Goal: Task Accomplishment & Management: Use online tool/utility

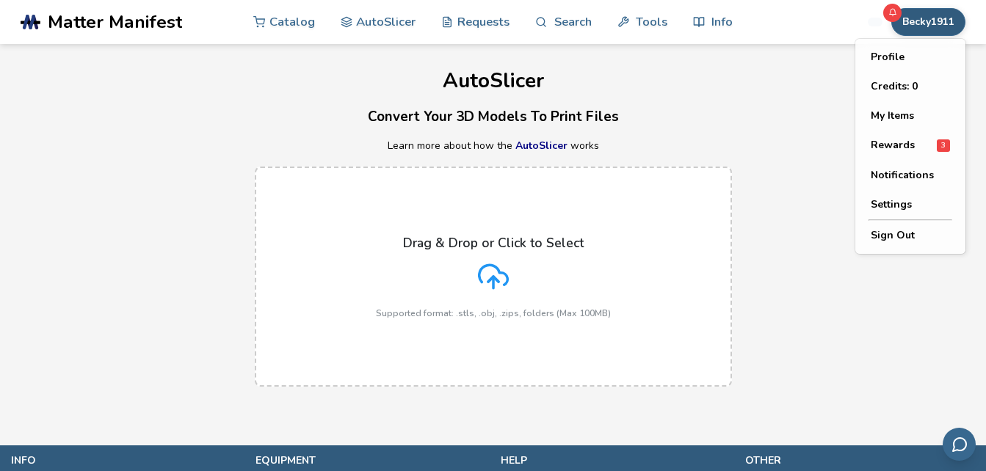
click at [938, 30] on button "Becky1911" at bounding box center [928, 22] width 74 height 28
click at [917, 114] on button "My Items" at bounding box center [910, 115] width 103 height 29
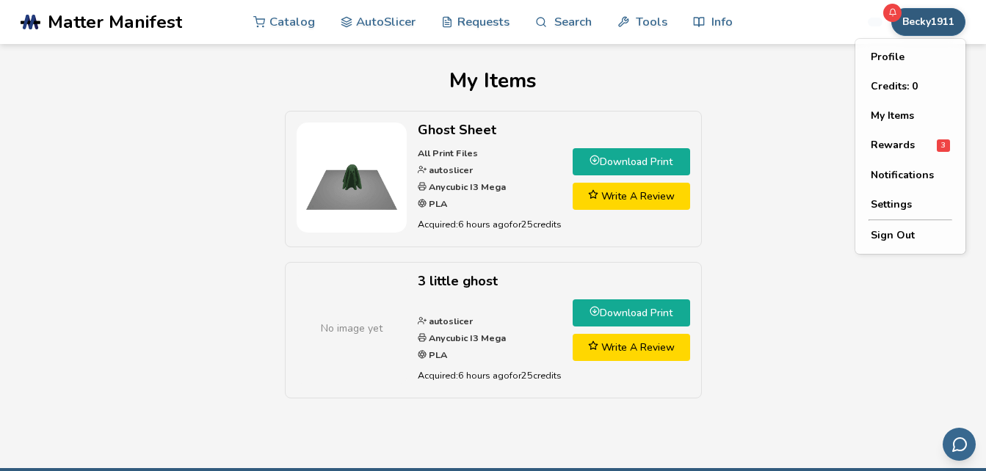
click at [912, 18] on button "Becky1911" at bounding box center [928, 22] width 74 height 28
click at [901, 146] on span "Rewards" at bounding box center [893, 145] width 44 height 12
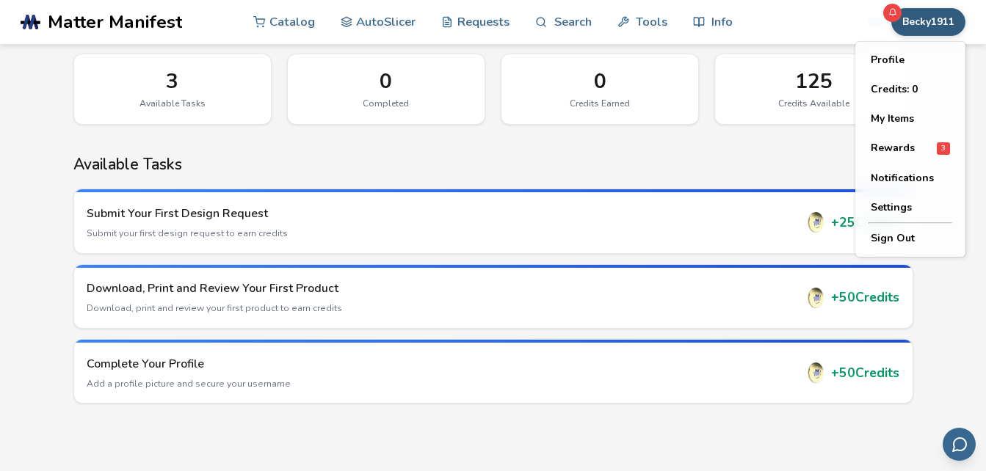
scroll to position [110, 0]
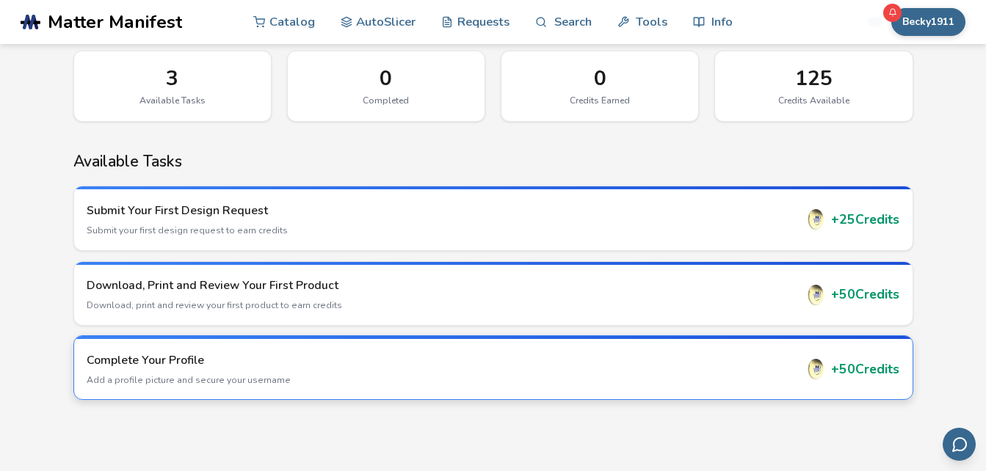
click at [531, 368] on div "Complete Your Profile Add a profile picture and secure your username" at bounding box center [441, 369] width 708 height 34
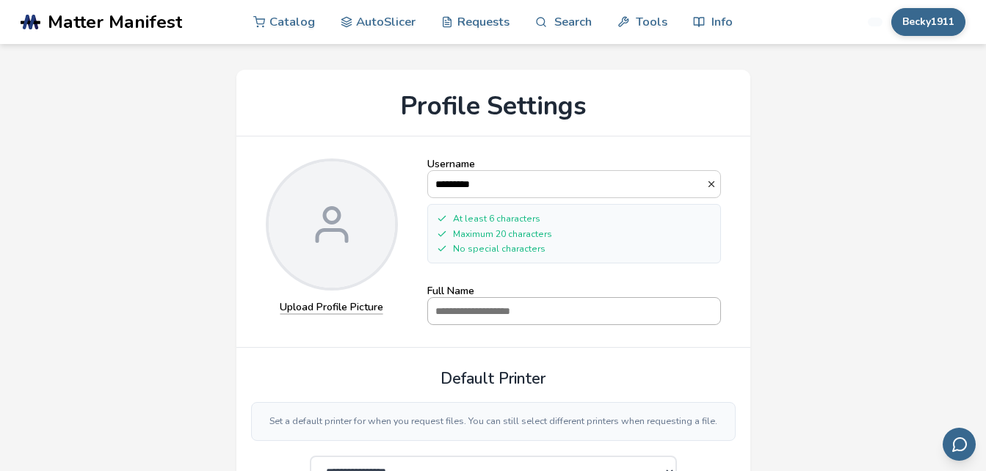
click at [508, 309] on input "Full Name" at bounding box center [574, 311] width 292 height 26
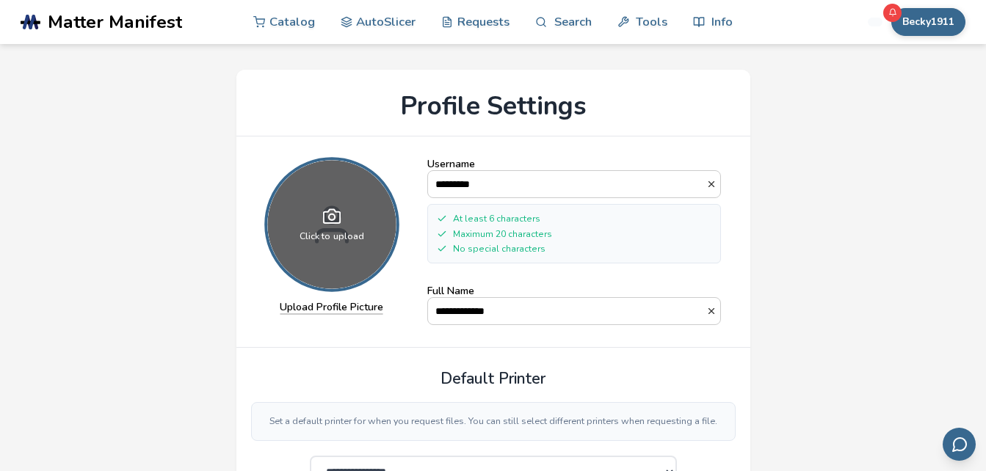
type input "**********"
click at [332, 252] on div "Click to upload" at bounding box center [331, 225] width 128 height 128
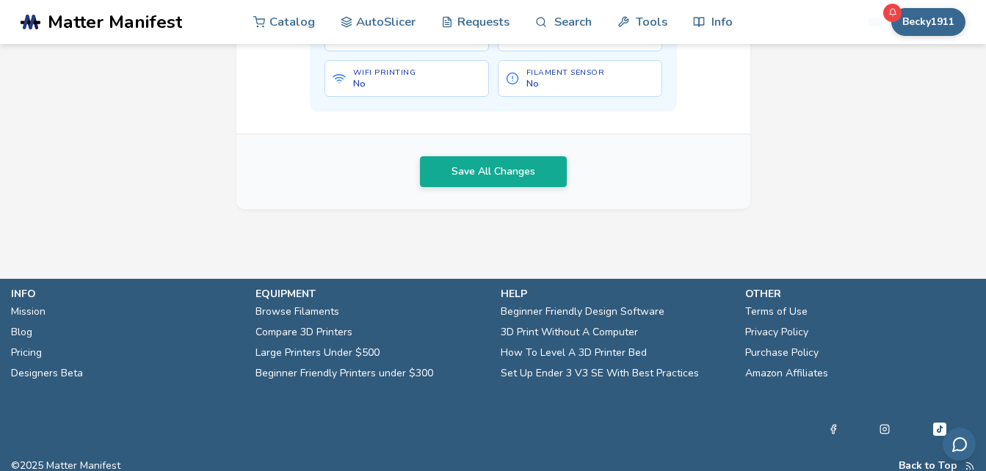
scroll to position [884, 0]
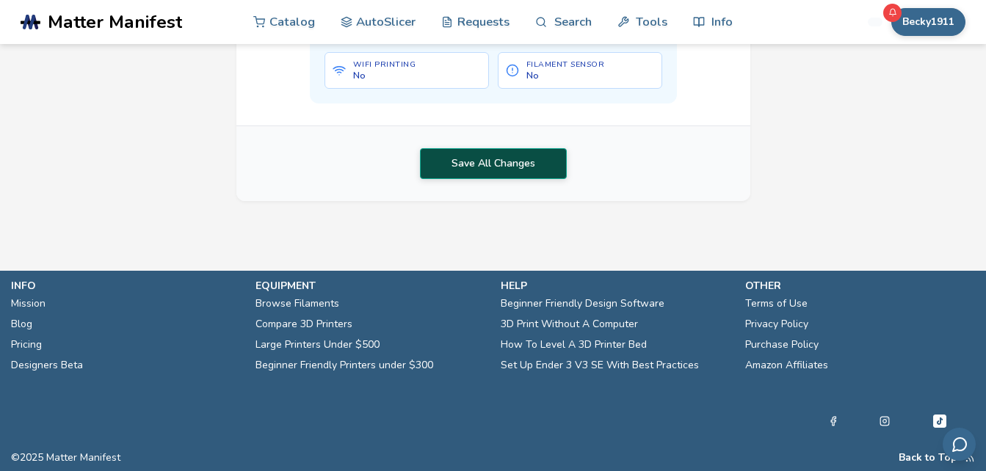
click at [527, 179] on button "Save All Changes" at bounding box center [493, 163] width 147 height 31
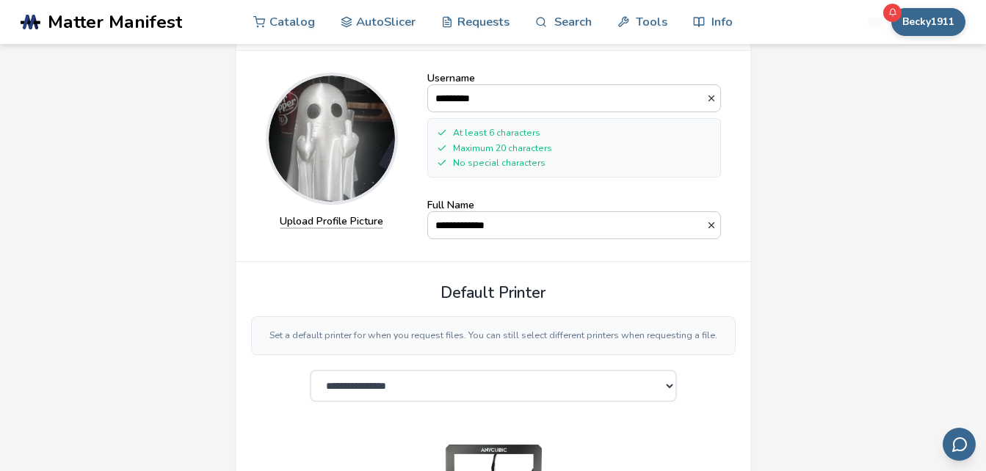
scroll to position [0, 0]
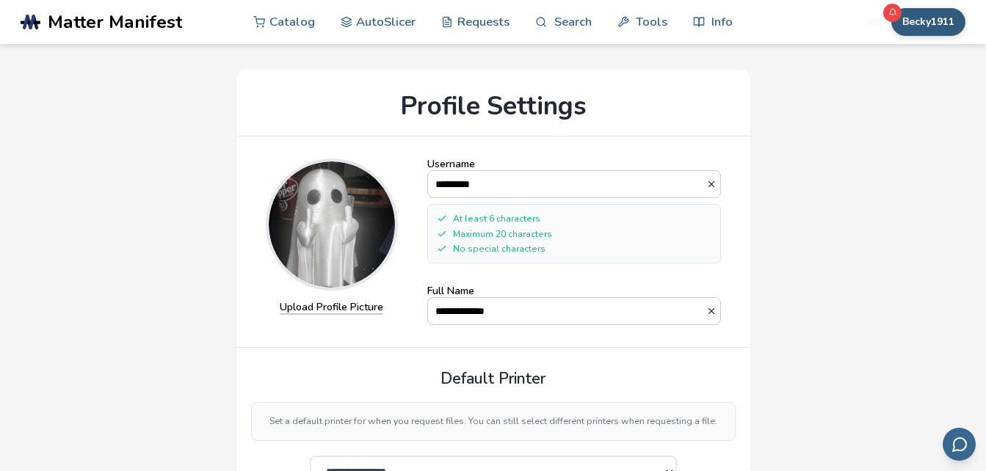
click at [931, 18] on button "Becky1911" at bounding box center [928, 22] width 74 height 28
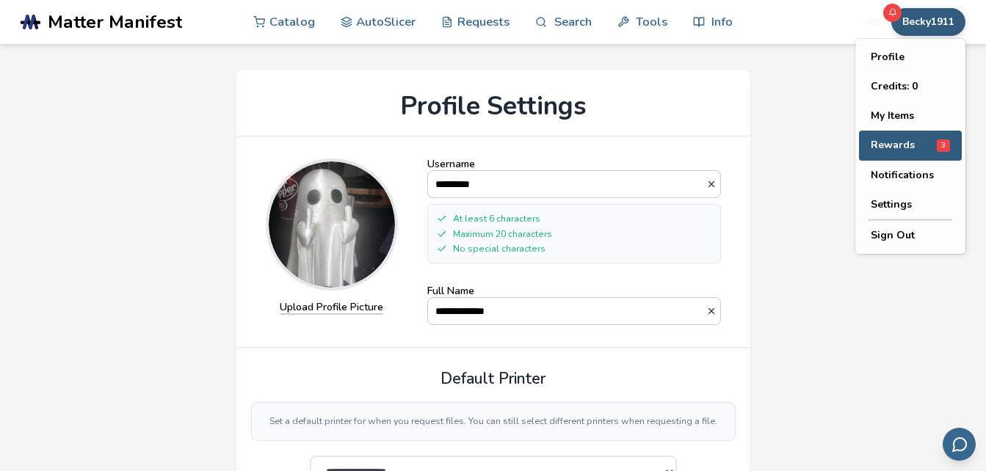
click at [890, 137] on button "Rewards 3" at bounding box center [910, 146] width 103 height 30
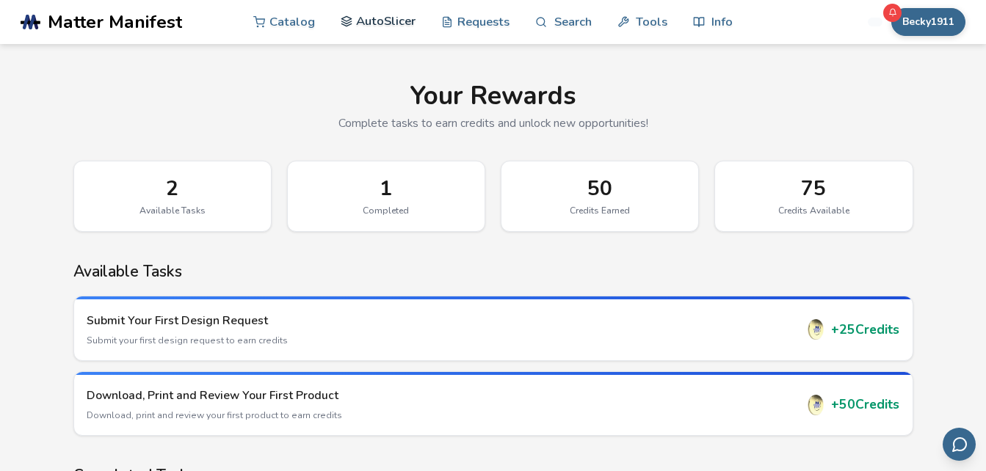
click at [386, 17] on link "AutoSlicer" at bounding box center [379, 21] width 76 height 44
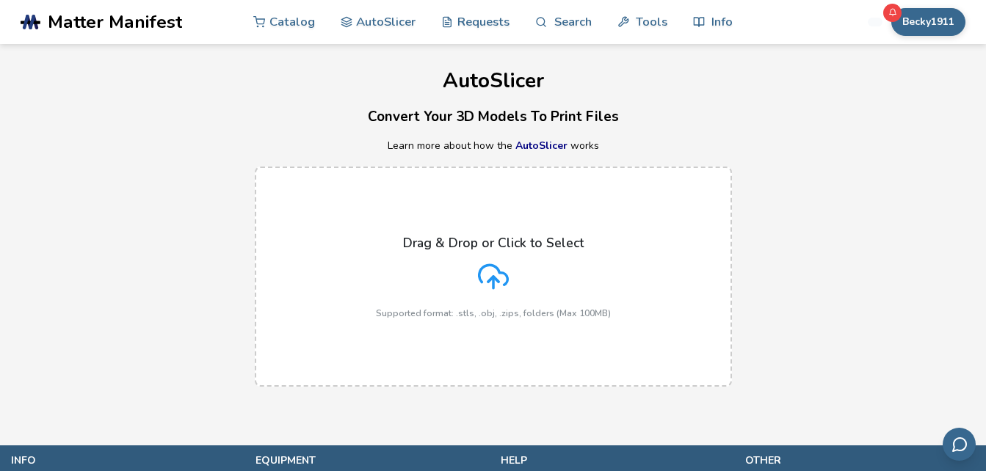
click at [486, 266] on icon at bounding box center [493, 275] width 29 height 20
click at [0, 0] on input "Drag & Drop or Click to Select Supported format: .stls, .obj, .zips, folders (M…" at bounding box center [0, 0] width 0 height 0
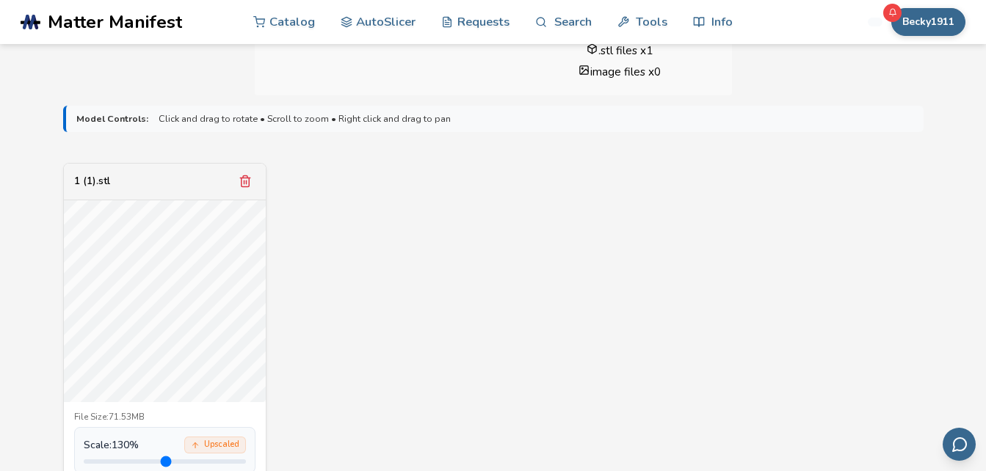
click at [126, 461] on input "range" at bounding box center [165, 461] width 162 height 4
drag, startPoint x: 127, startPoint y: 459, endPoint x: 144, endPoint y: 459, distance: 16.9
click at [144, 459] on input "range" at bounding box center [165, 461] width 162 height 4
drag, startPoint x: 145, startPoint y: 459, endPoint x: 265, endPoint y: 457, distance: 120.4
click at [246, 459] on input "range" at bounding box center [165, 461] width 162 height 4
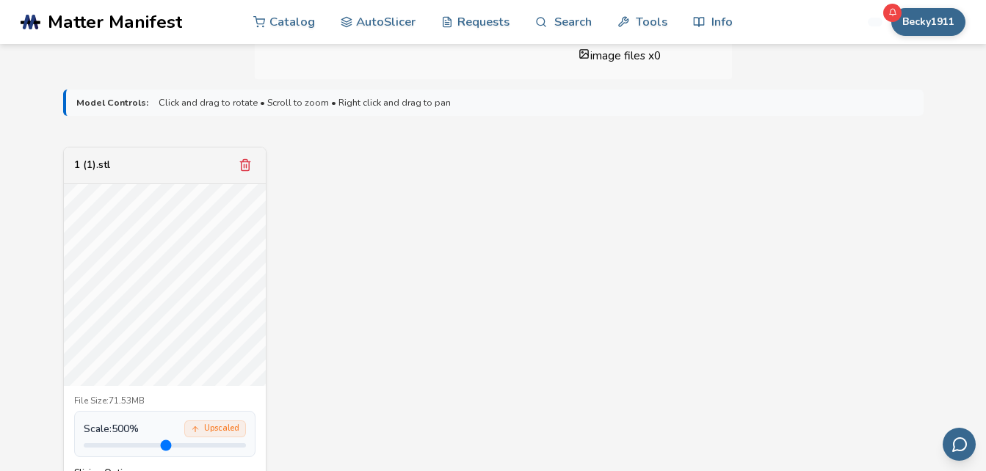
scroll to position [454, 0]
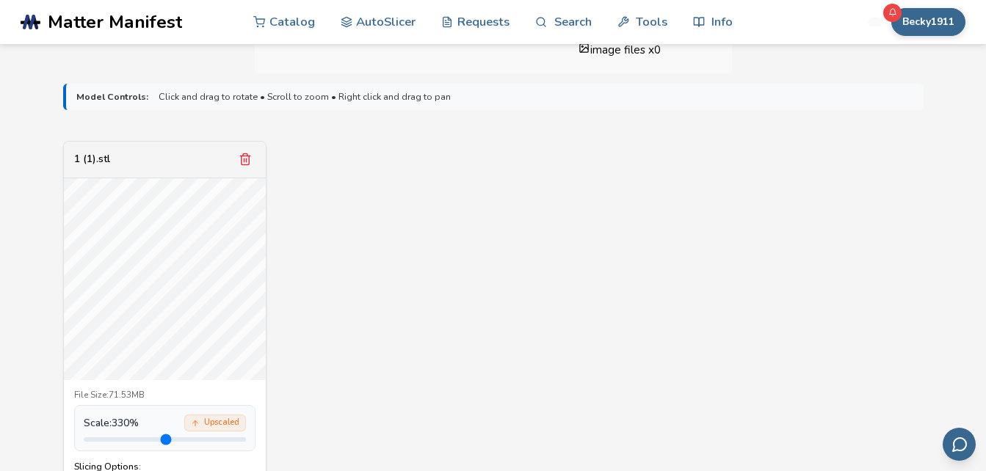
click at [188, 438] on input "range" at bounding box center [165, 439] width 162 height 4
click at [168, 440] on input "range" at bounding box center [165, 439] width 162 height 4
click at [144, 439] on input "range" at bounding box center [165, 439] width 162 height 4
type input "***"
click at [151, 441] on input "range" at bounding box center [165, 439] width 162 height 4
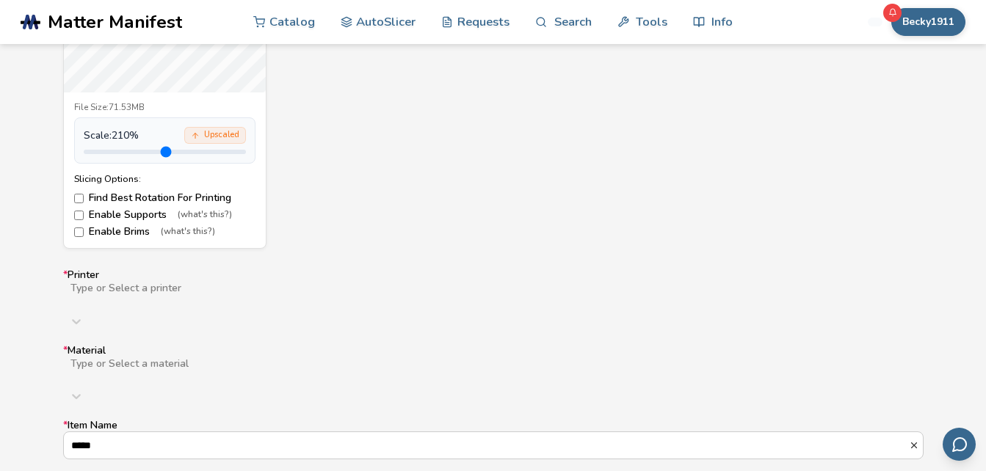
scroll to position [744, 0]
click at [511, 286] on div "Type or Select a printer" at bounding box center [493, 305] width 860 height 53
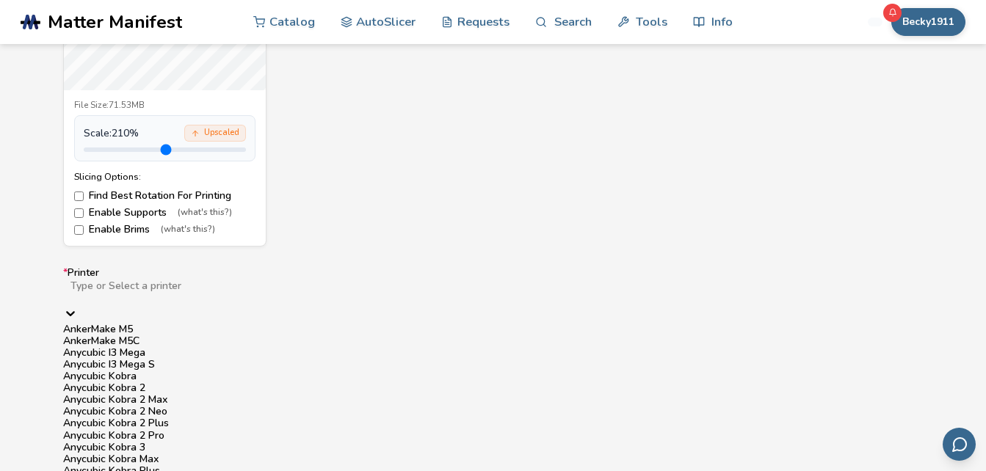
scroll to position [811, 0]
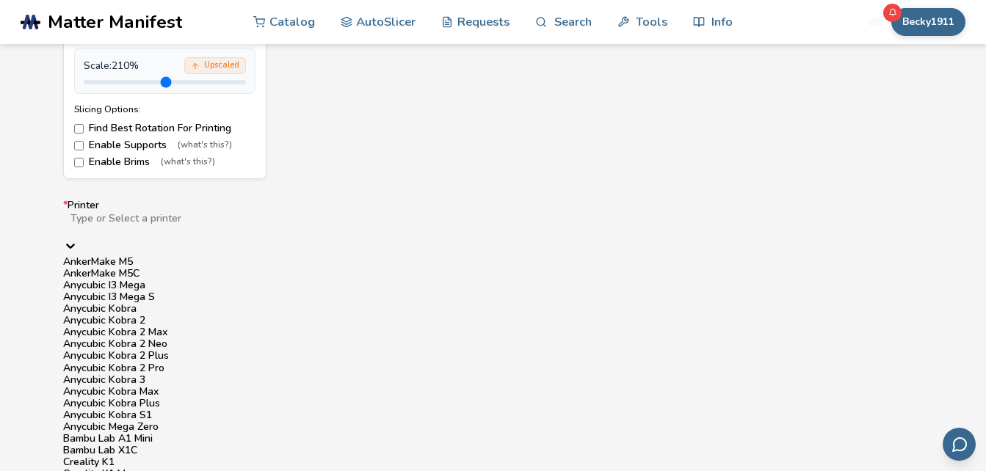
click at [178, 291] on div "Anycubic I3 Mega" at bounding box center [493, 286] width 860 height 12
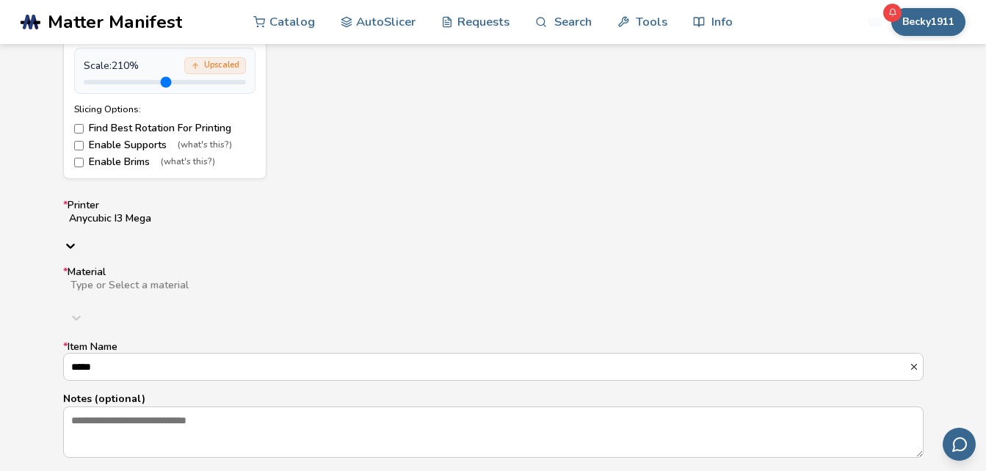
click at [94, 164] on label "Enable Brims (what's this?)" at bounding box center [164, 162] width 181 height 12
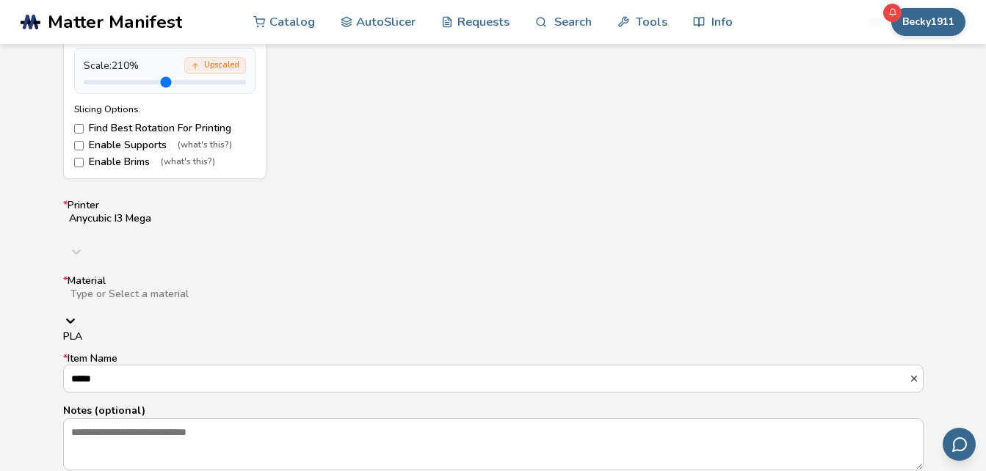
click at [137, 300] on div at bounding box center [302, 306] width 466 height 12
click at [131, 331] on div "PLA" at bounding box center [493, 337] width 860 height 12
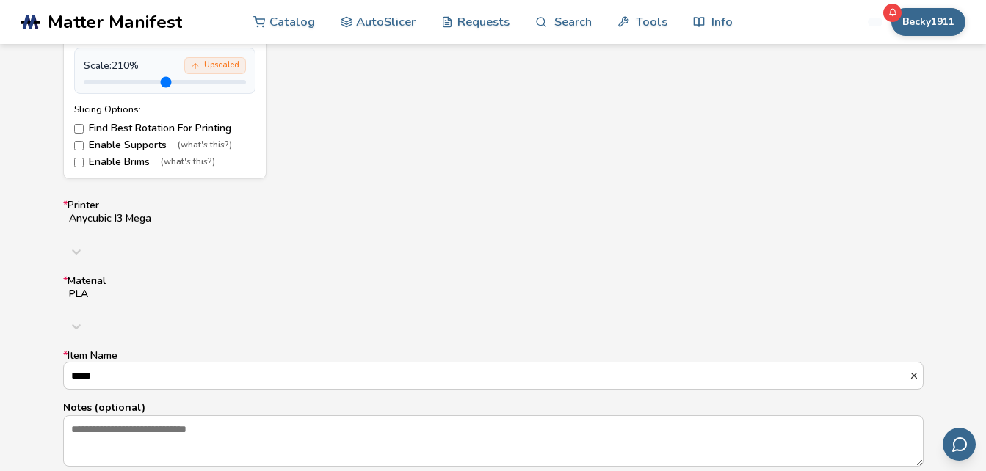
drag, startPoint x: 134, startPoint y: 333, endPoint x: 54, endPoint y: 316, distance: 81.8
click at [54, 316] on form "Model Controls: Click and drag to rotate • Scroll to zoom • Right click and dra…" at bounding box center [493, 131] width 881 height 830
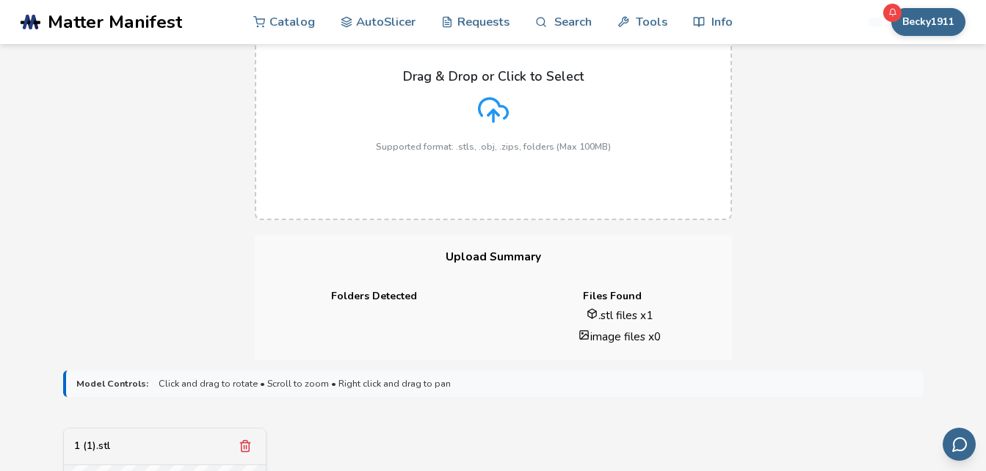
scroll to position [124, 0]
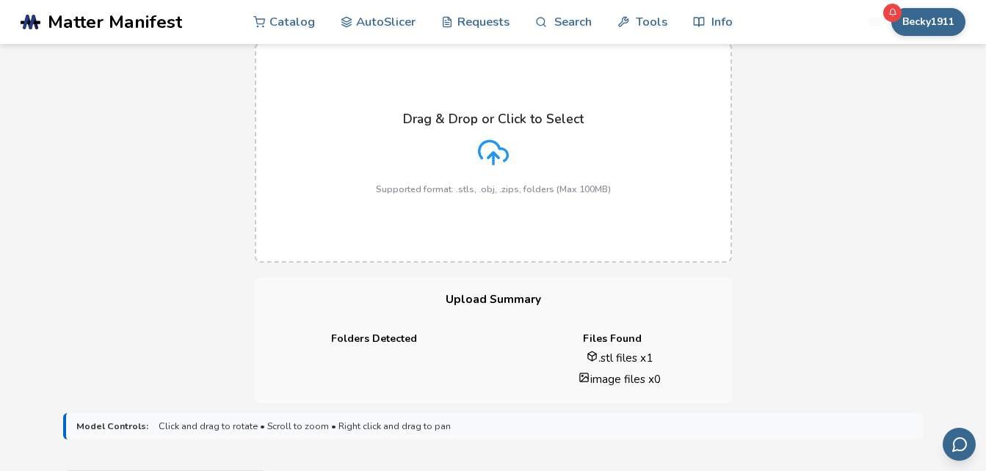
click at [509, 156] on div "Drag & Drop or Click to Select Supported format: .stls, .obj, .zips, folders (M…" at bounding box center [493, 153] width 235 height 83
click at [0, 0] on input "Drag & Drop or Click to Select Supported format: .stls, .obj, .zips, folders (M…" at bounding box center [0, 0] width 0 height 0
type input "*****"
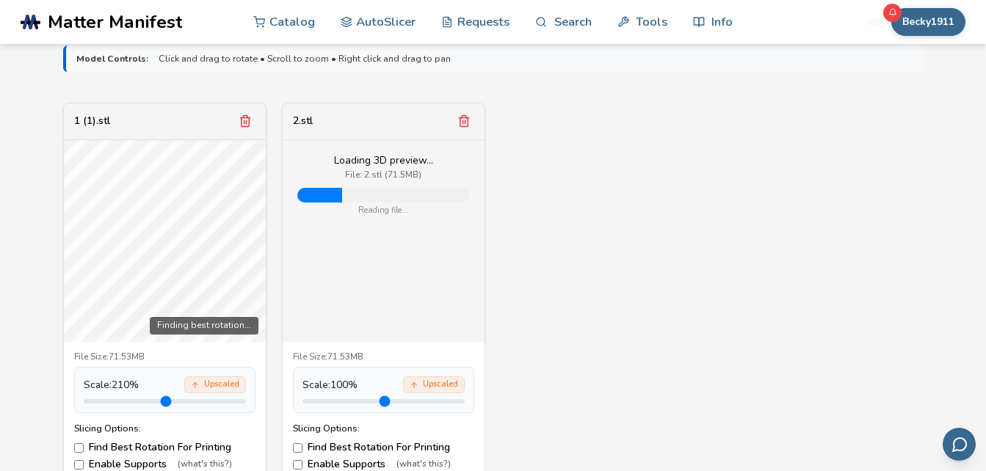
click at [243, 121] on icon "Remove model" at bounding box center [245, 121] width 13 height 13
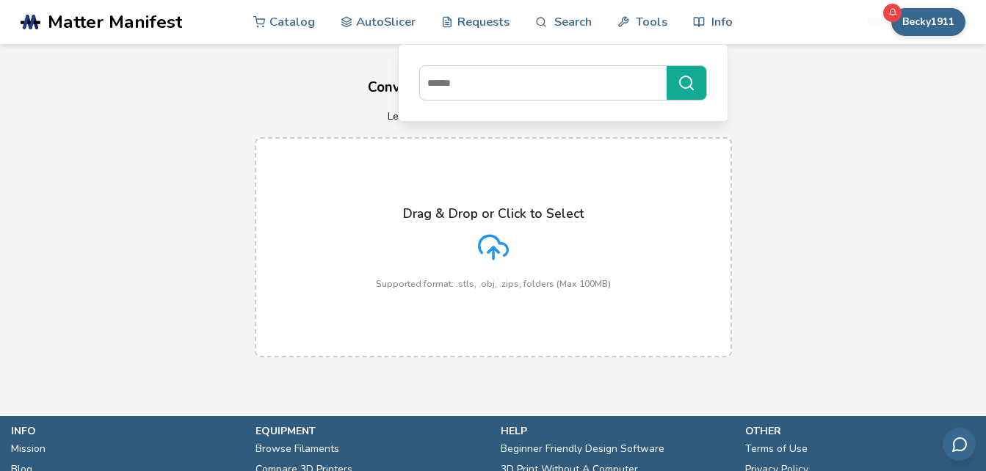
scroll to position [26, 0]
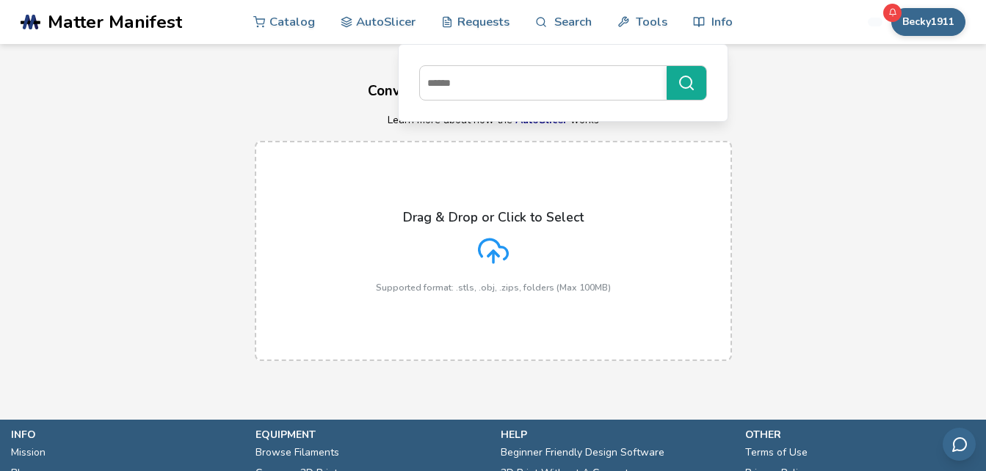
click at [520, 237] on div "Drag & Drop or Click to Select Supported format: .stls, .obj, .zips, folders (M…" at bounding box center [493, 251] width 235 height 83
click at [0, 0] on input "Drag & Drop or Click to Select Supported format: .stls, .obj, .zips, folders (M…" at bounding box center [0, 0] width 0 height 0
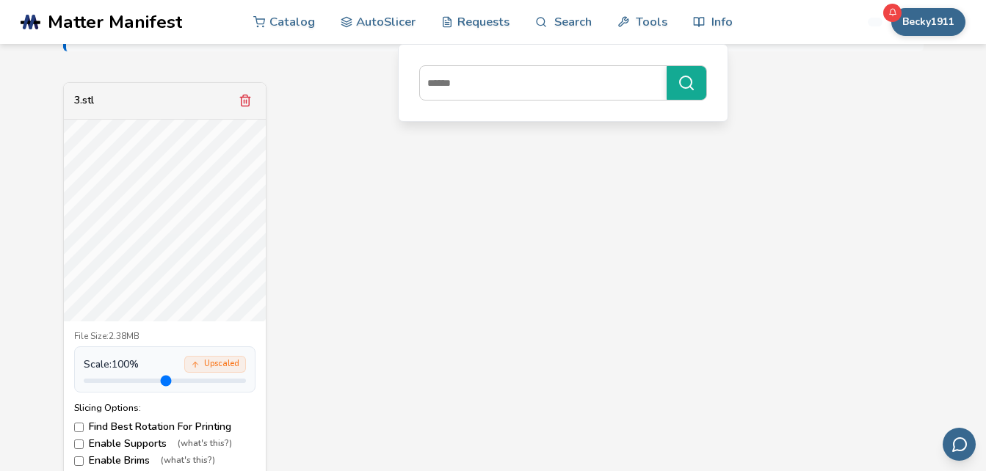
scroll to position [521, 0]
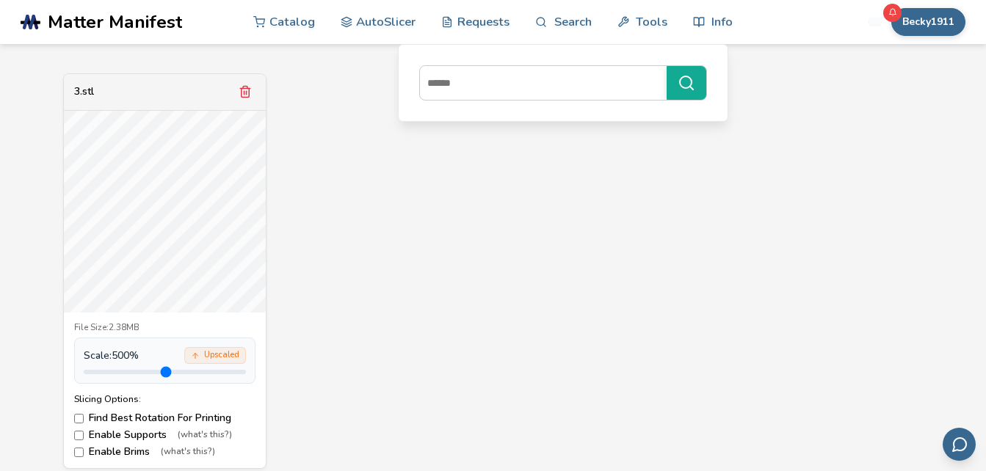
drag, startPoint x: 120, startPoint y: 371, endPoint x: 252, endPoint y: 381, distance: 132.5
type input "*"
click at [246, 374] on input "range" at bounding box center [165, 372] width 162 height 4
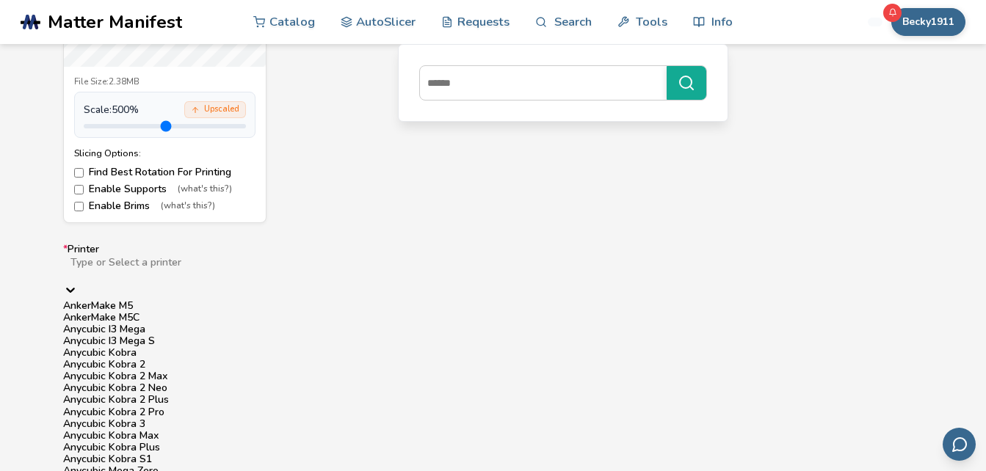
scroll to position [811, 0]
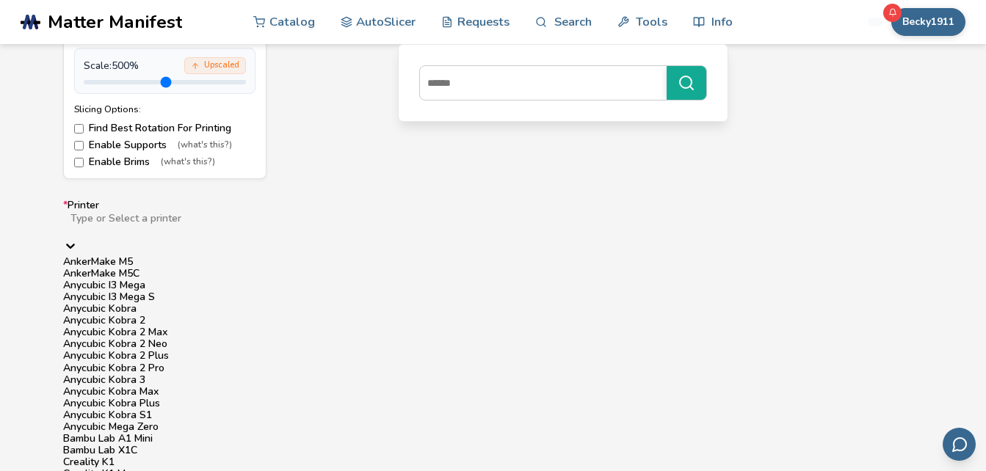
click at [499, 291] on div "Anycubic I3 Mega" at bounding box center [493, 286] width 860 height 12
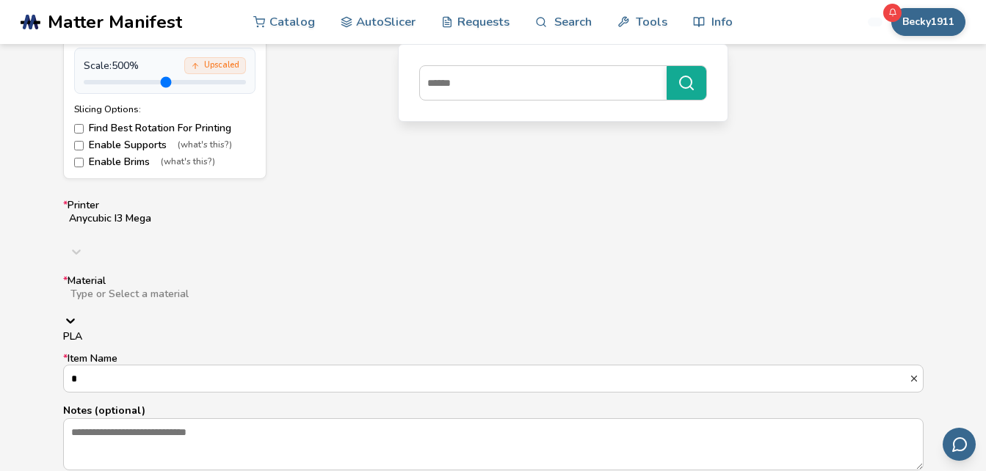
click at [365, 300] on div at bounding box center [302, 306] width 466 height 12
click at [357, 331] on div "PLA" at bounding box center [493, 337] width 860 height 12
click at [428, 189] on form "Model Controls: Click and drag to rotate • Scroll to zoom • Right click and dra…" at bounding box center [493, 131] width 881 height 830
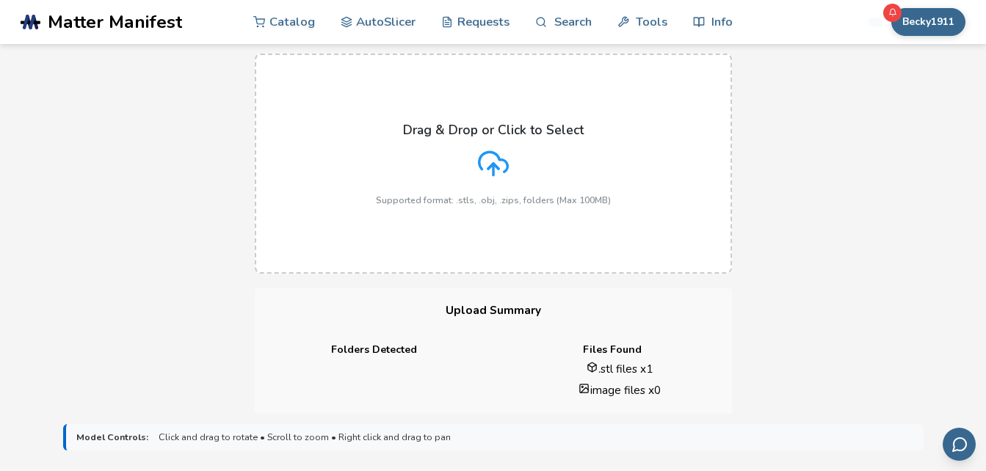
scroll to position [94, 0]
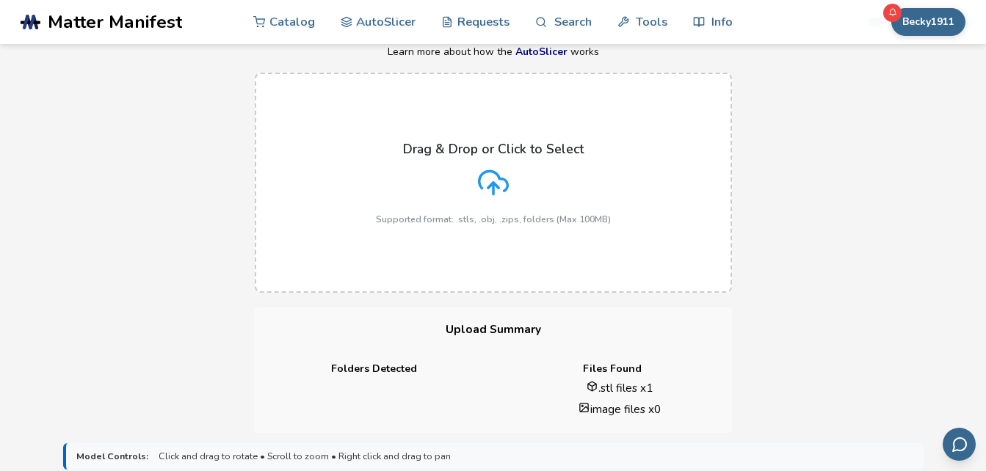
click at [489, 186] on polyline at bounding box center [493, 185] width 10 height 5
click at [0, 0] on input "Drag & Drop or Click to Select Supported format: .stls, .obj, .zips, folders (M…" at bounding box center [0, 0] width 0 height 0
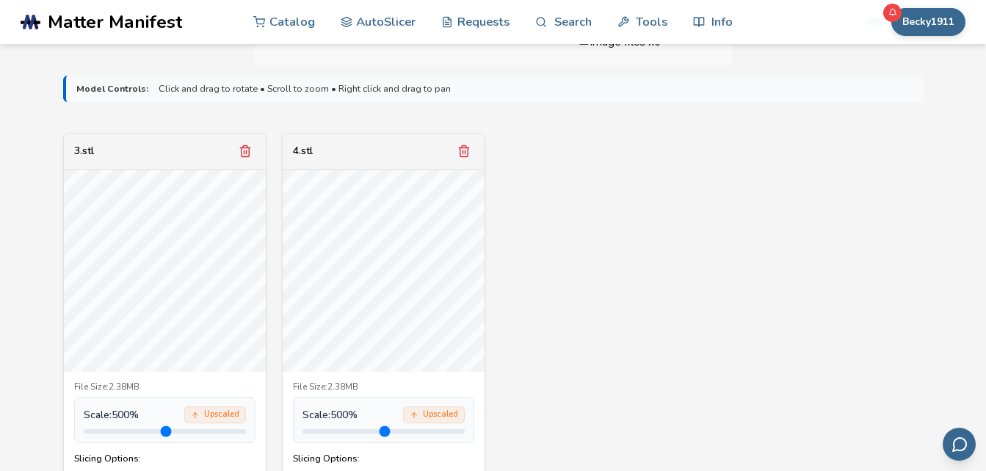
drag, startPoint x: 337, startPoint y: 429, endPoint x: 506, endPoint y: 432, distance: 169.6
type input "*"
click at [465, 432] on input "range" at bounding box center [383, 431] width 162 height 4
click at [388, 31] on link "AutoSlicer" at bounding box center [379, 21] width 76 height 44
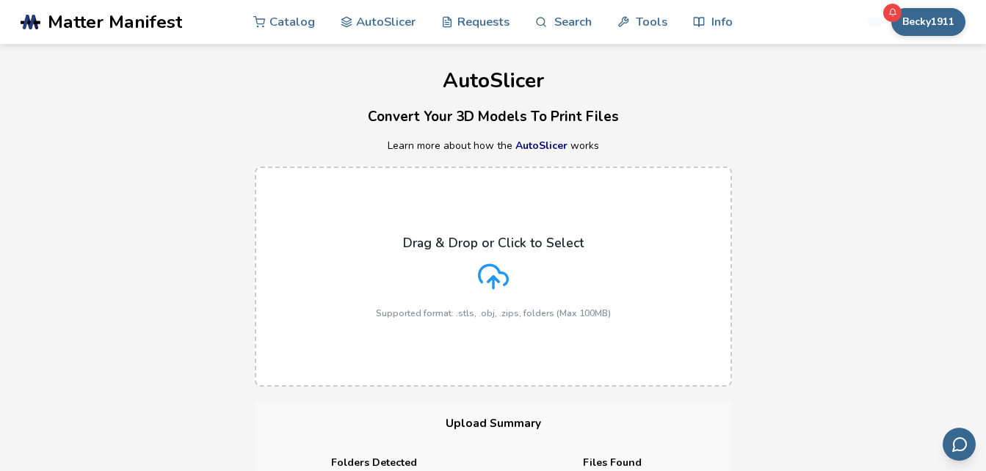
click at [500, 264] on icon at bounding box center [493, 276] width 31 height 31
click at [0, 0] on input "Drag & Drop or Click to Select Supported format: .stls, .obj, .zips, folders (M…" at bounding box center [0, 0] width 0 height 0
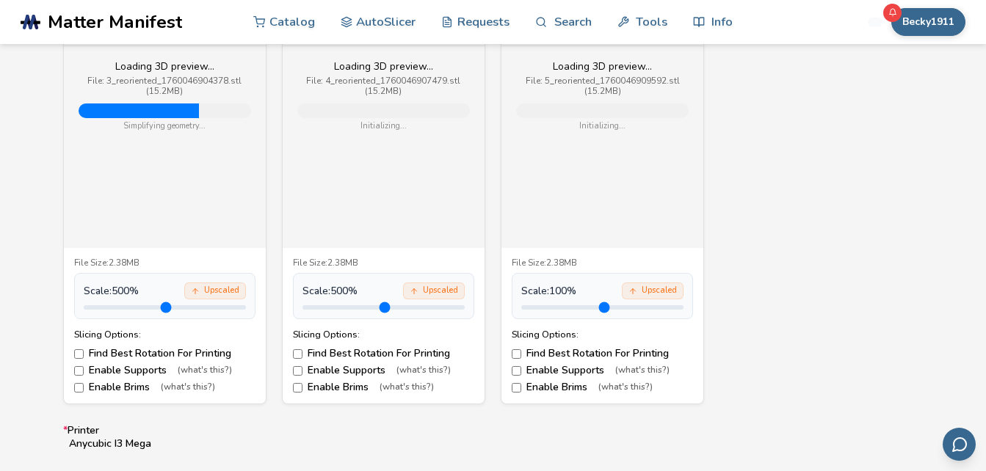
click at [577, 305] on input "range" at bounding box center [602, 307] width 162 height 4
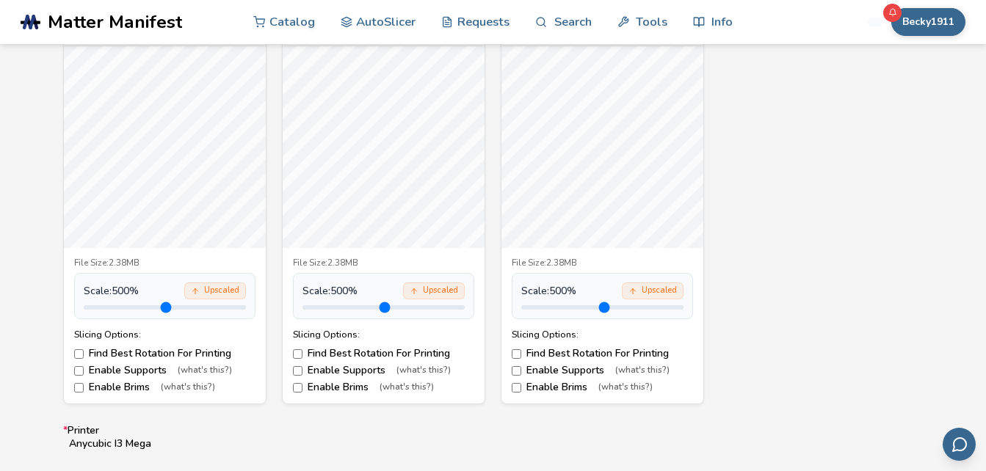
drag, startPoint x: 578, startPoint y: 302, endPoint x: 716, endPoint y: 310, distance: 138.2
type input "*"
click at [683, 310] on input "range" at bounding box center [602, 307] width 162 height 4
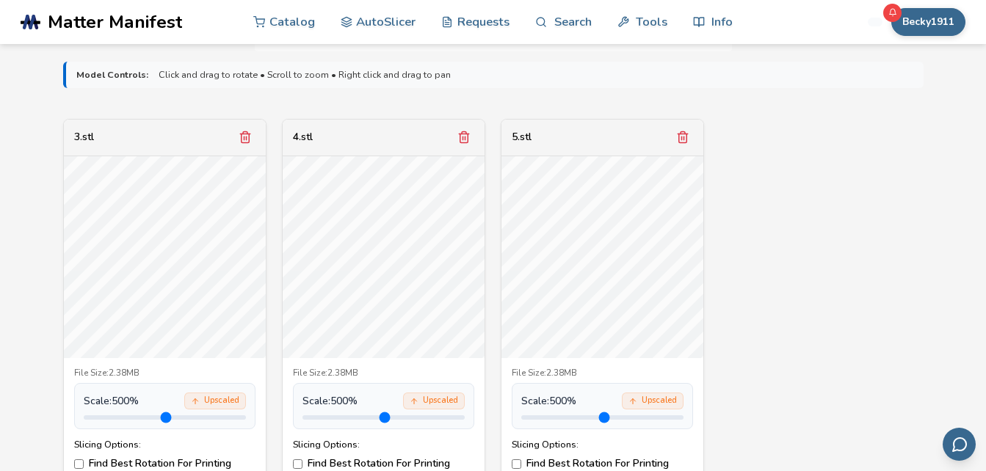
scroll to position [443, 0]
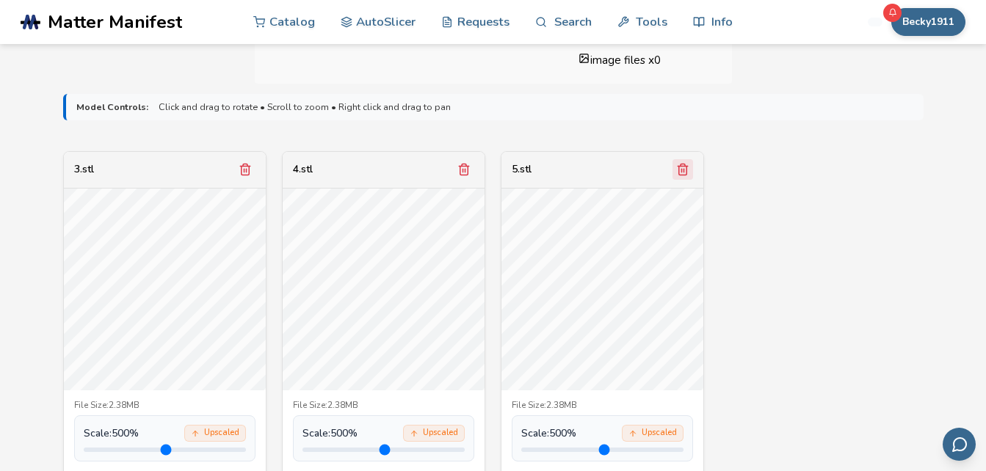
click at [680, 170] on icon "Remove model" at bounding box center [682, 169] width 13 height 13
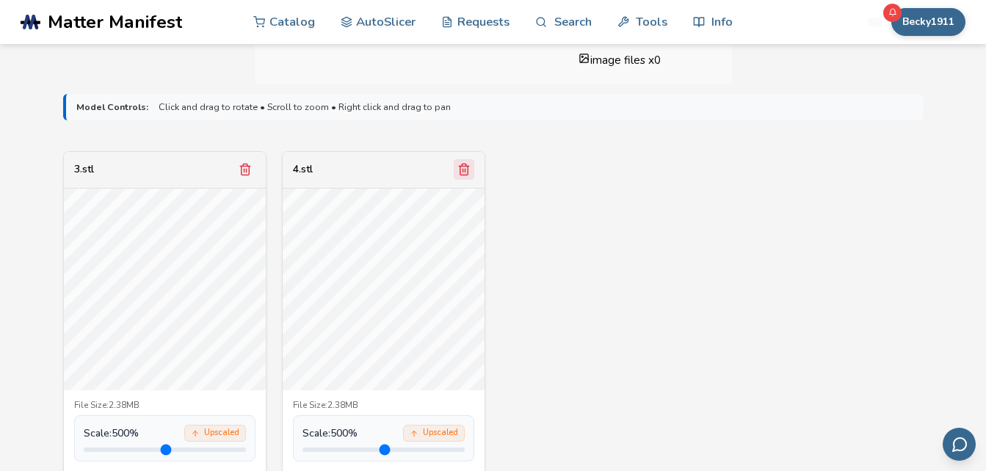
click at [459, 167] on icon "Remove model" at bounding box center [463, 169] width 13 height 13
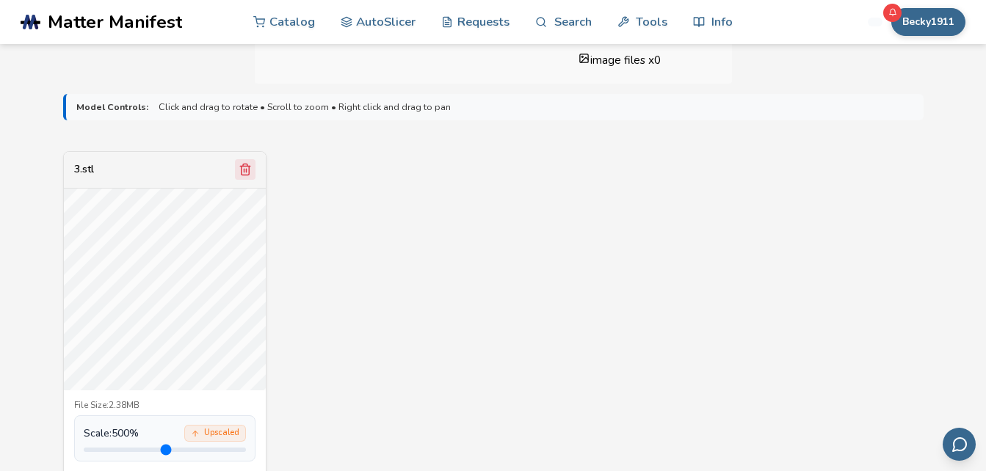
click at [242, 168] on icon "Remove model" at bounding box center [245, 169] width 13 height 13
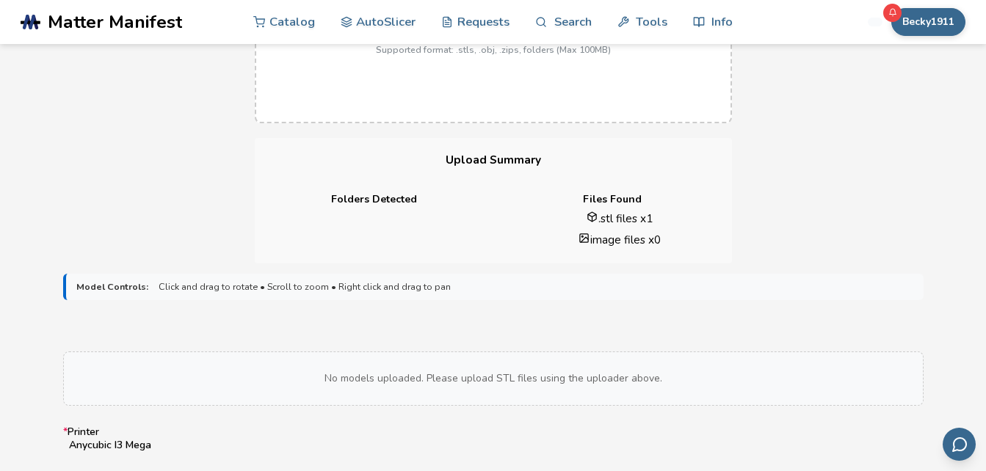
scroll to position [117, 0]
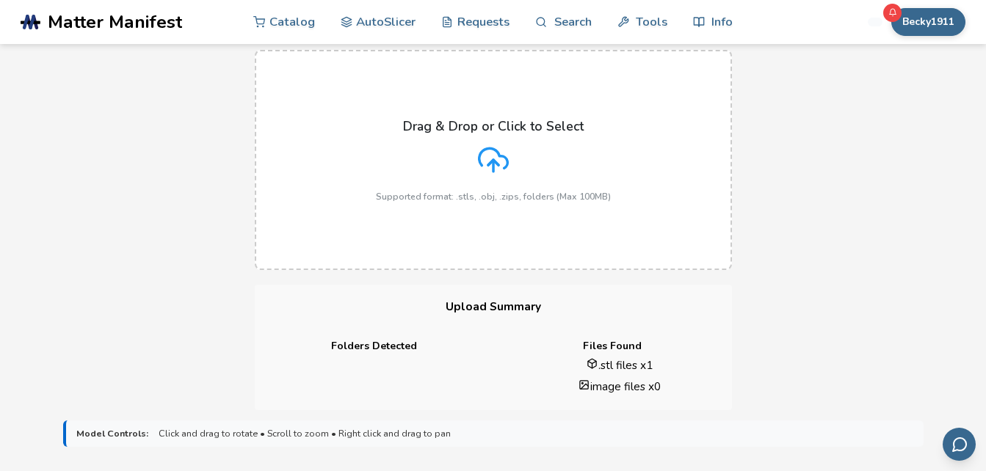
click at [503, 168] on icon at bounding box center [493, 158] width 29 height 20
click at [0, 0] on input "Drag & Drop or Click to Select Supported format: .stls, .obj, .zips, folders (M…" at bounding box center [0, 0] width 0 height 0
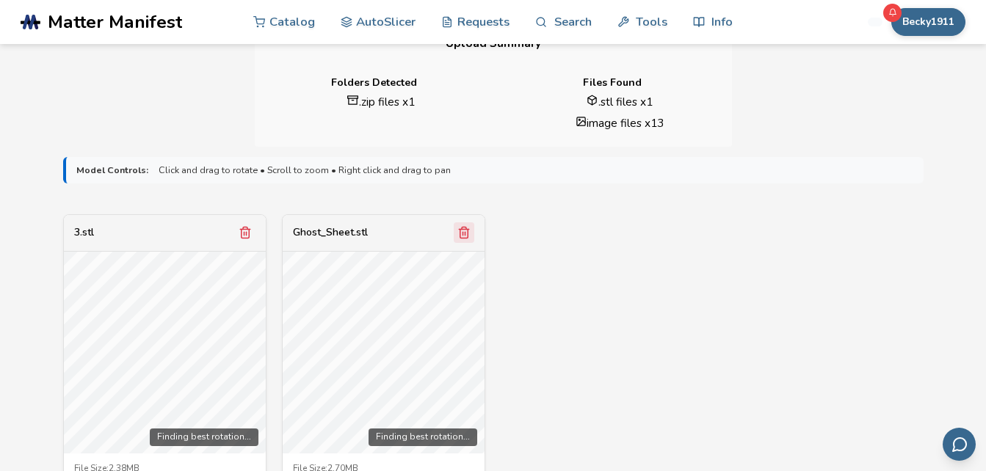
click at [250, 228] on icon "Remove model" at bounding box center [245, 232] width 13 height 13
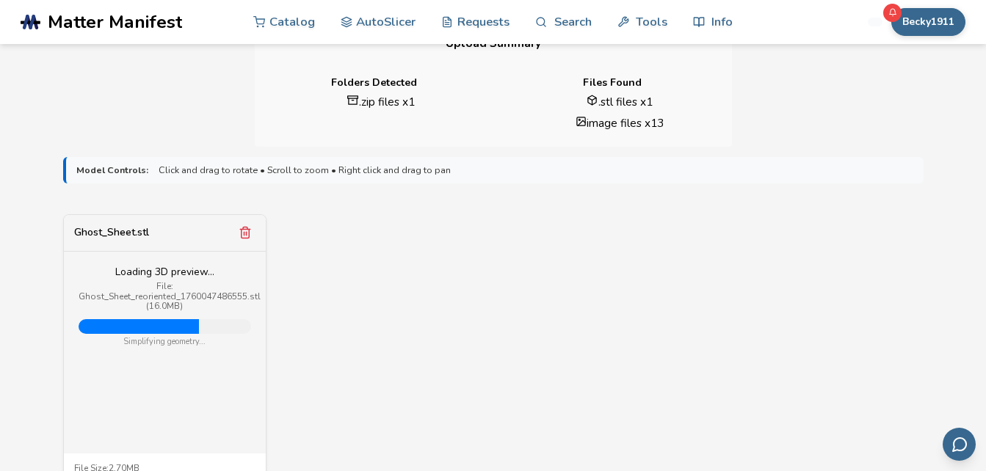
scroll to position [562, 0]
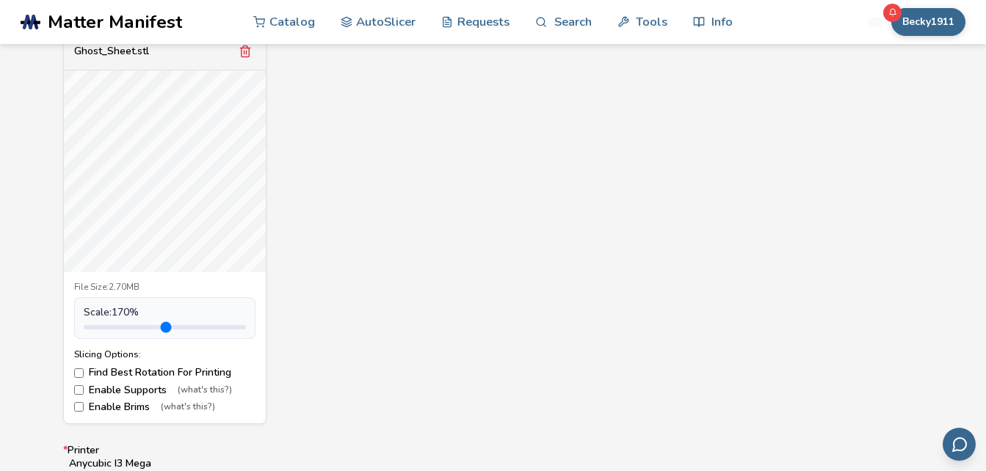
drag, startPoint x: 119, startPoint y: 327, endPoint x: 139, endPoint y: 327, distance: 20.6
type input "***"
click at [139, 327] on input "range" at bounding box center [165, 327] width 162 height 4
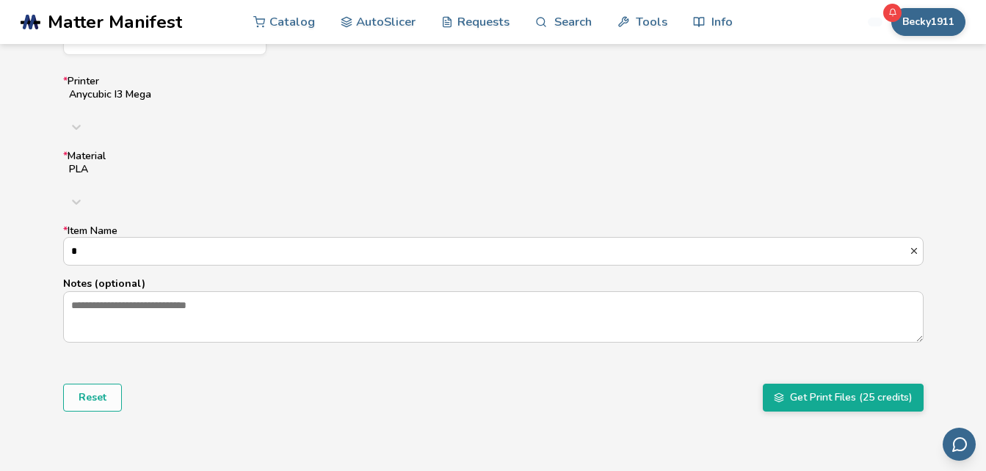
scroll to position [928, 0]
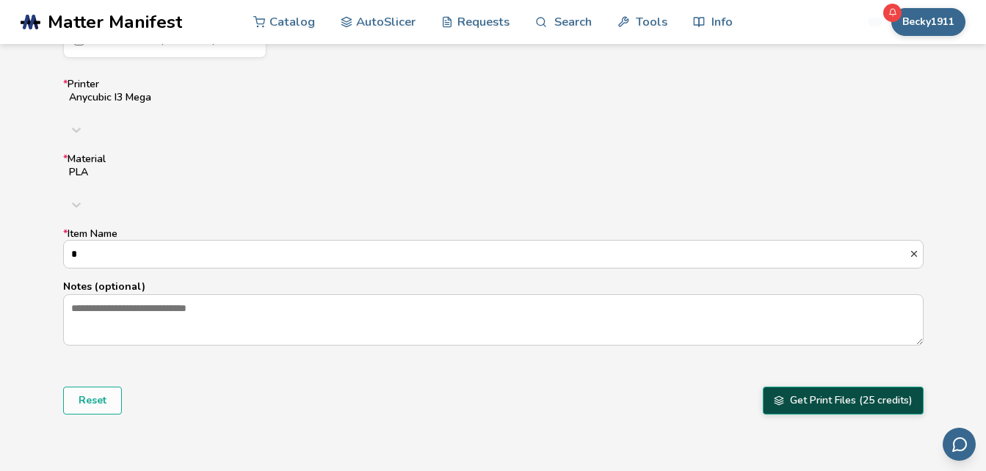
click at [889, 387] on button "Get Print Files (25 credits)" at bounding box center [843, 401] width 161 height 28
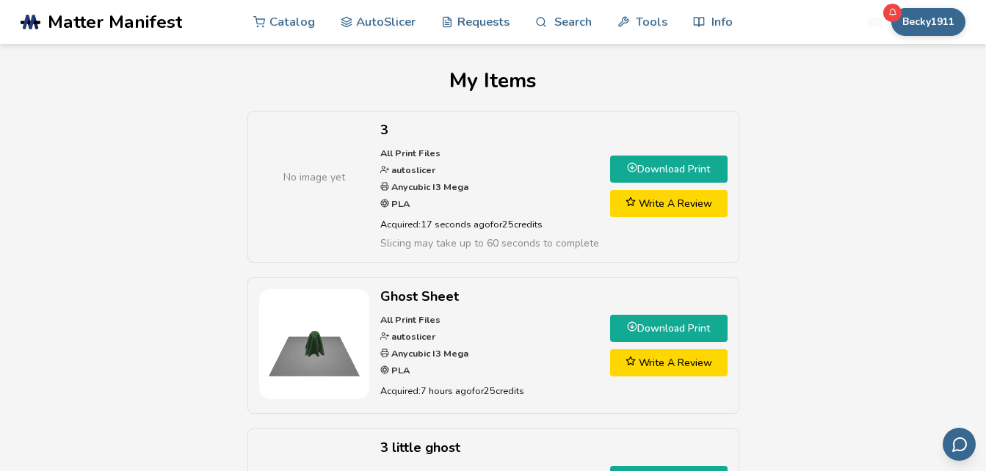
click at [668, 170] on link "Download Print" at bounding box center [668, 169] width 117 height 27
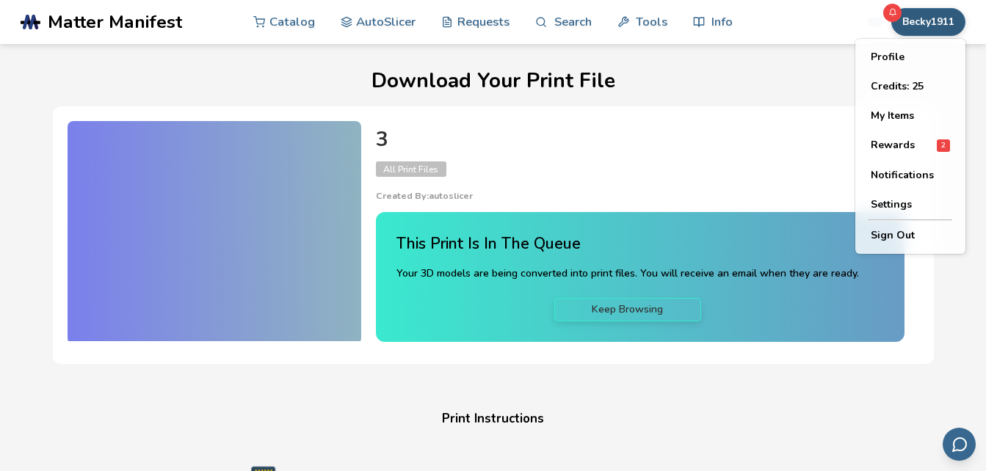
click at [922, 21] on button "Becky1911" at bounding box center [928, 22] width 74 height 28
click at [906, 117] on button "My Items" at bounding box center [910, 115] width 103 height 29
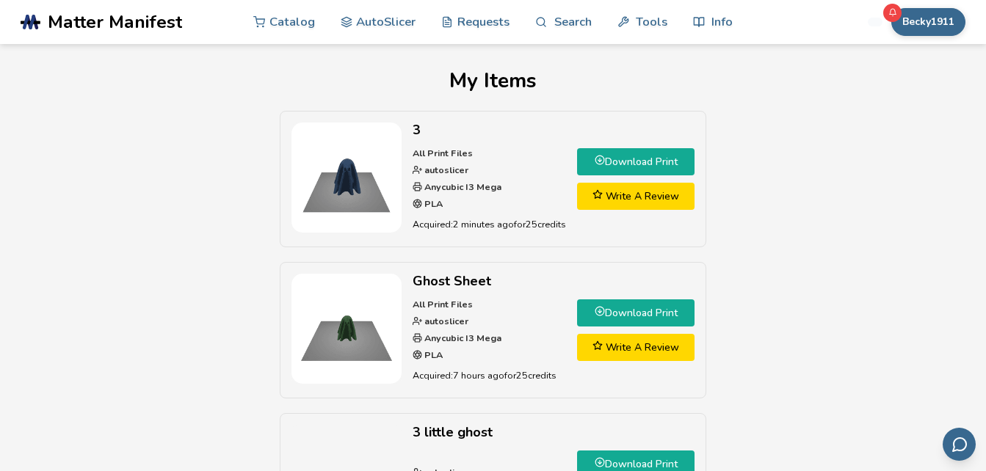
click at [661, 162] on link "Download Print" at bounding box center [635, 161] width 117 height 27
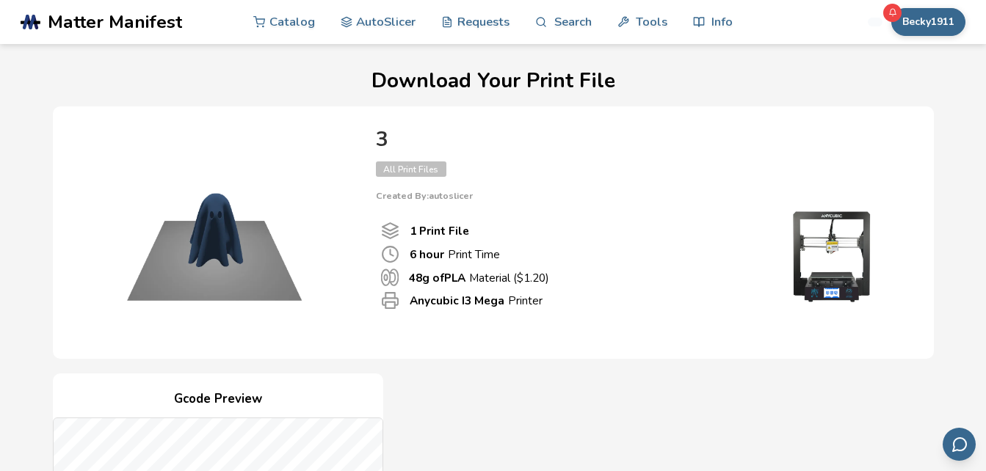
scroll to position [438, 0]
